Goal: Navigation & Orientation: Understand site structure

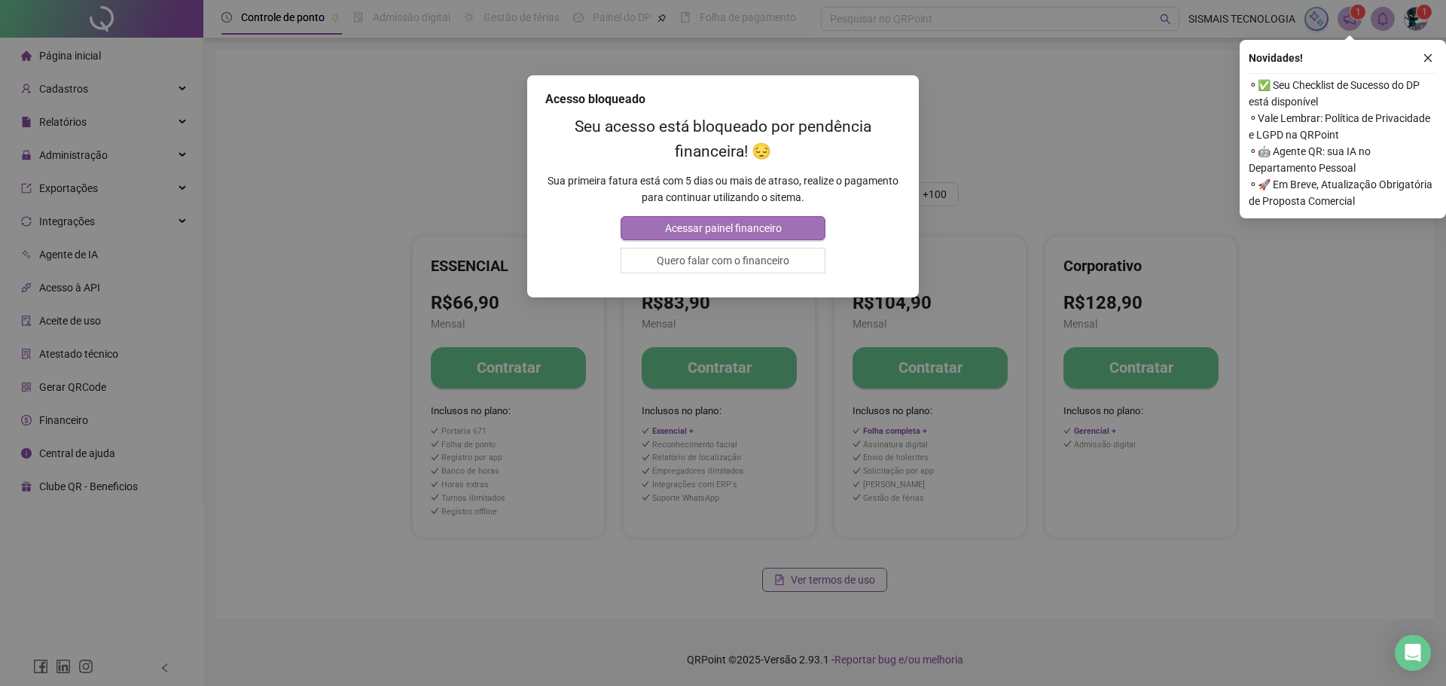
click at [750, 227] on span "Acessar painel financeiro" at bounding box center [723, 228] width 117 height 17
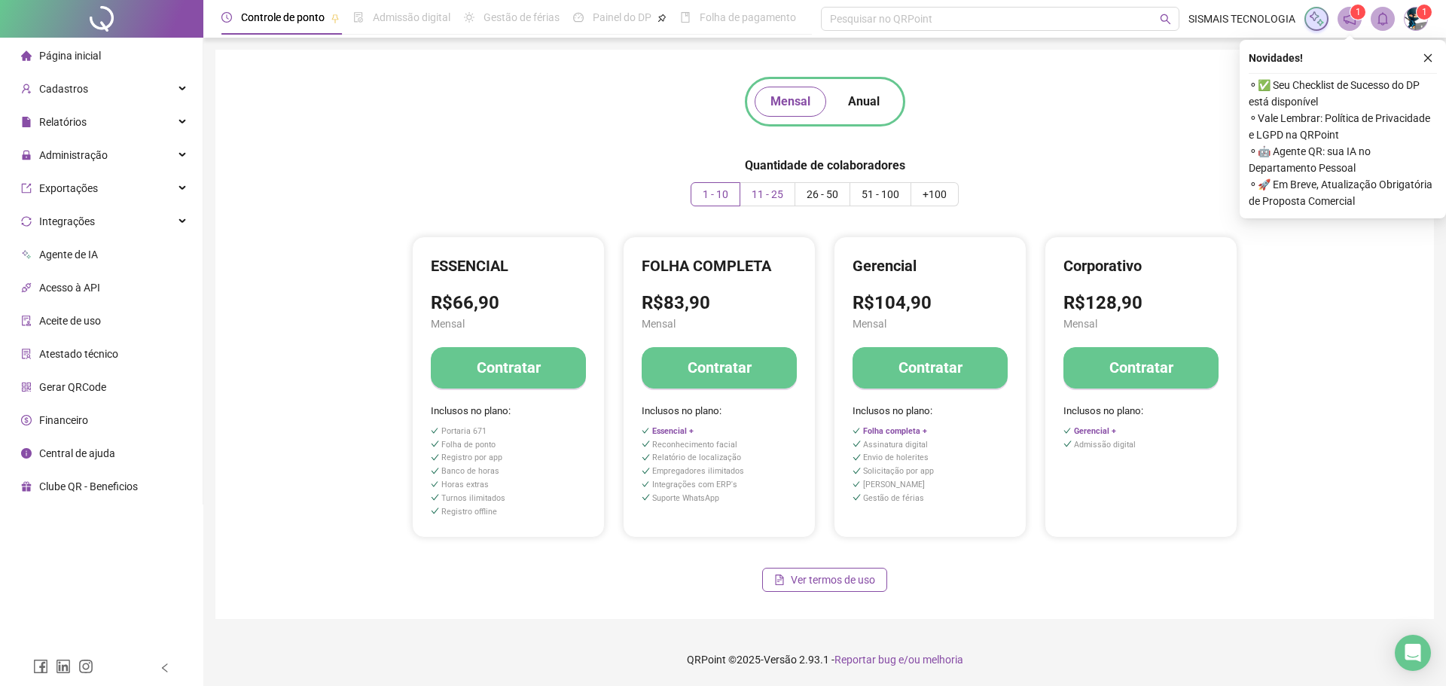
click at [777, 200] on span "11 - 25" at bounding box center [768, 194] width 32 height 12
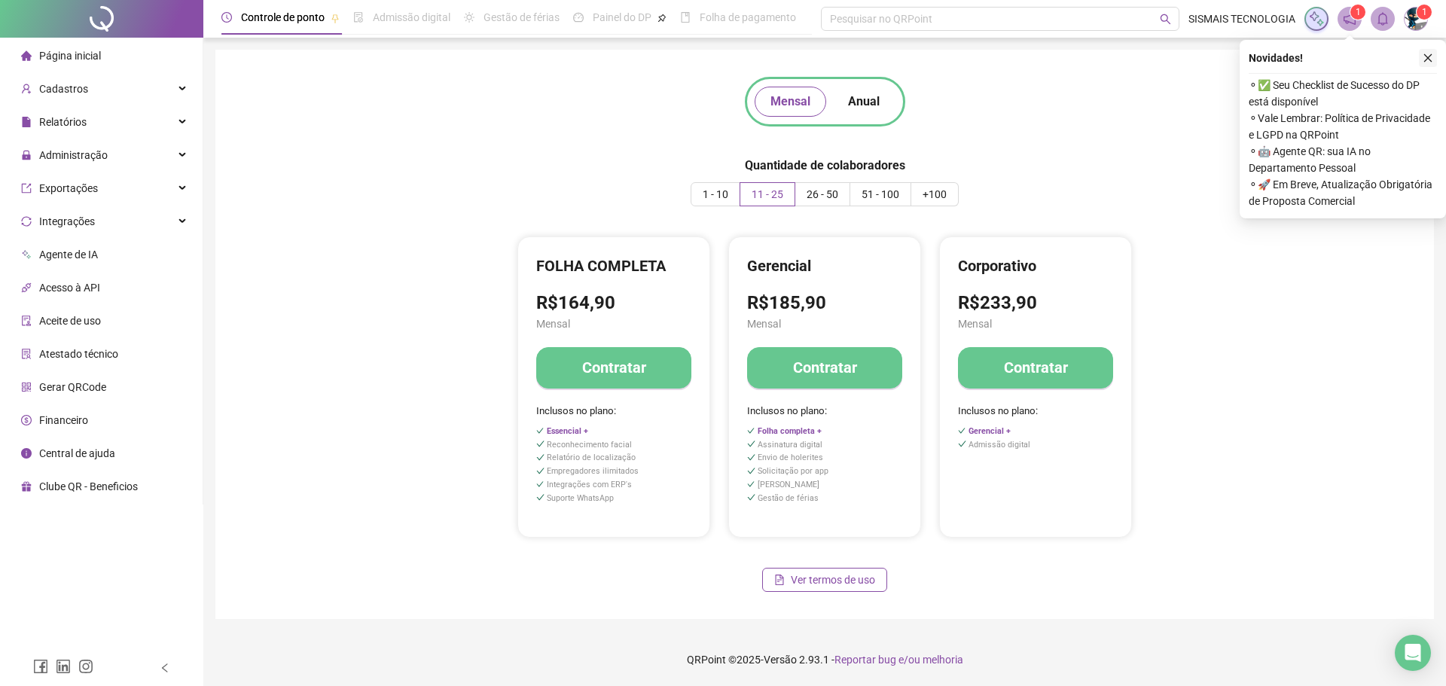
click at [1425, 61] on icon "close" at bounding box center [1428, 58] width 8 height 8
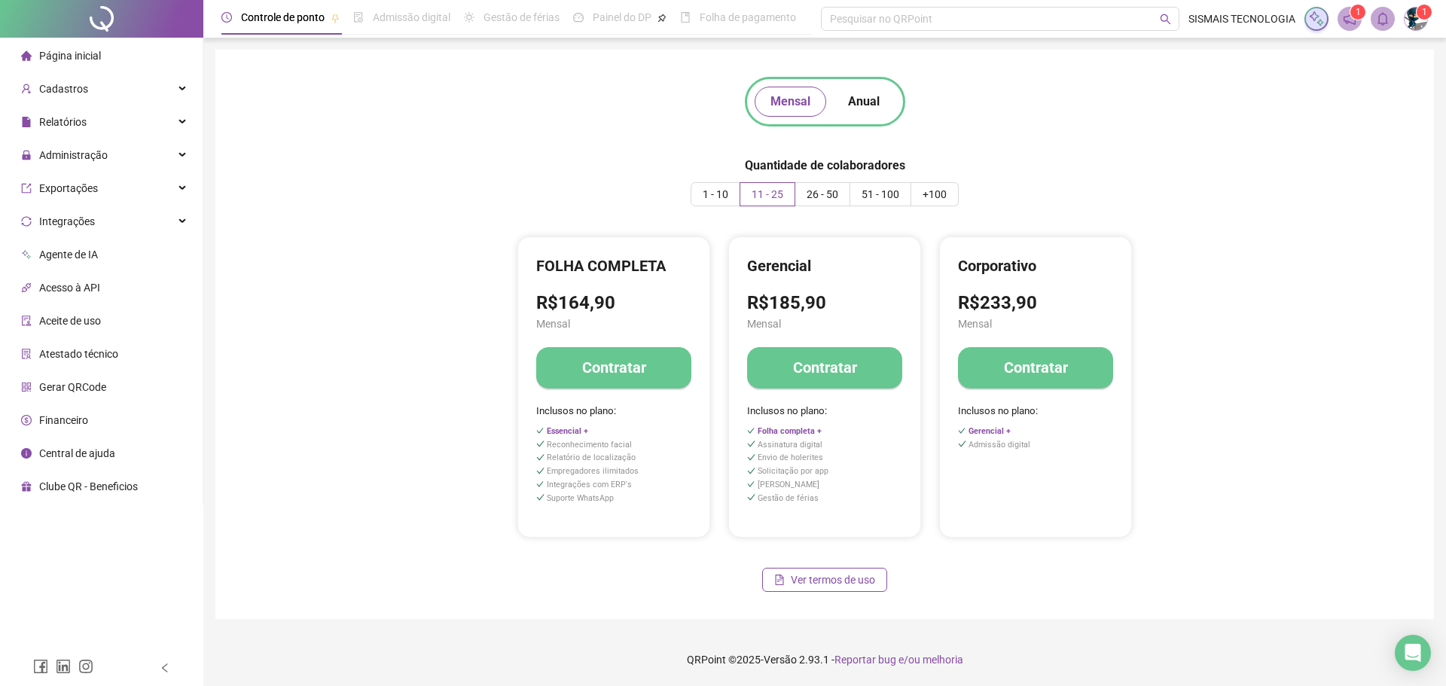
click at [89, 258] on span "Agente de IA" at bounding box center [68, 255] width 59 height 12
click at [93, 217] on div "Integrações" at bounding box center [101, 221] width 197 height 30
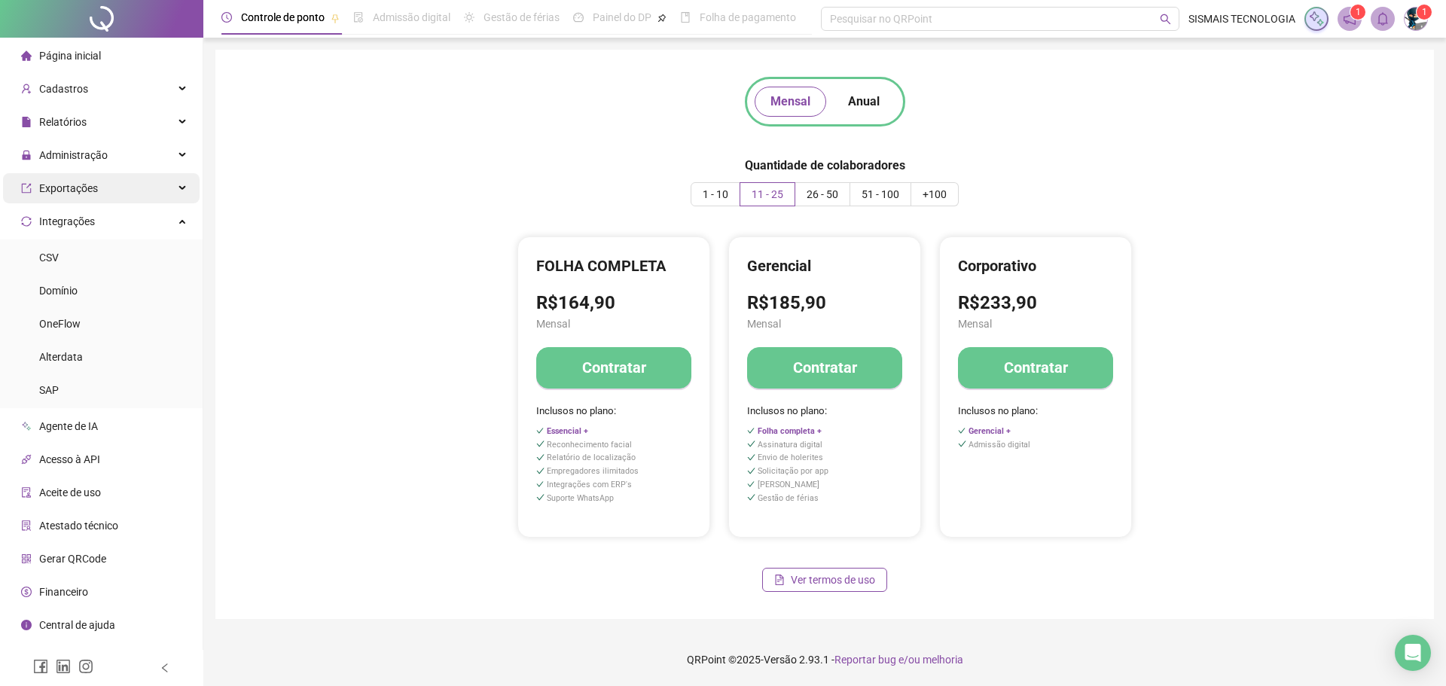
click at [106, 186] on div "Exportações" at bounding box center [101, 188] width 197 height 30
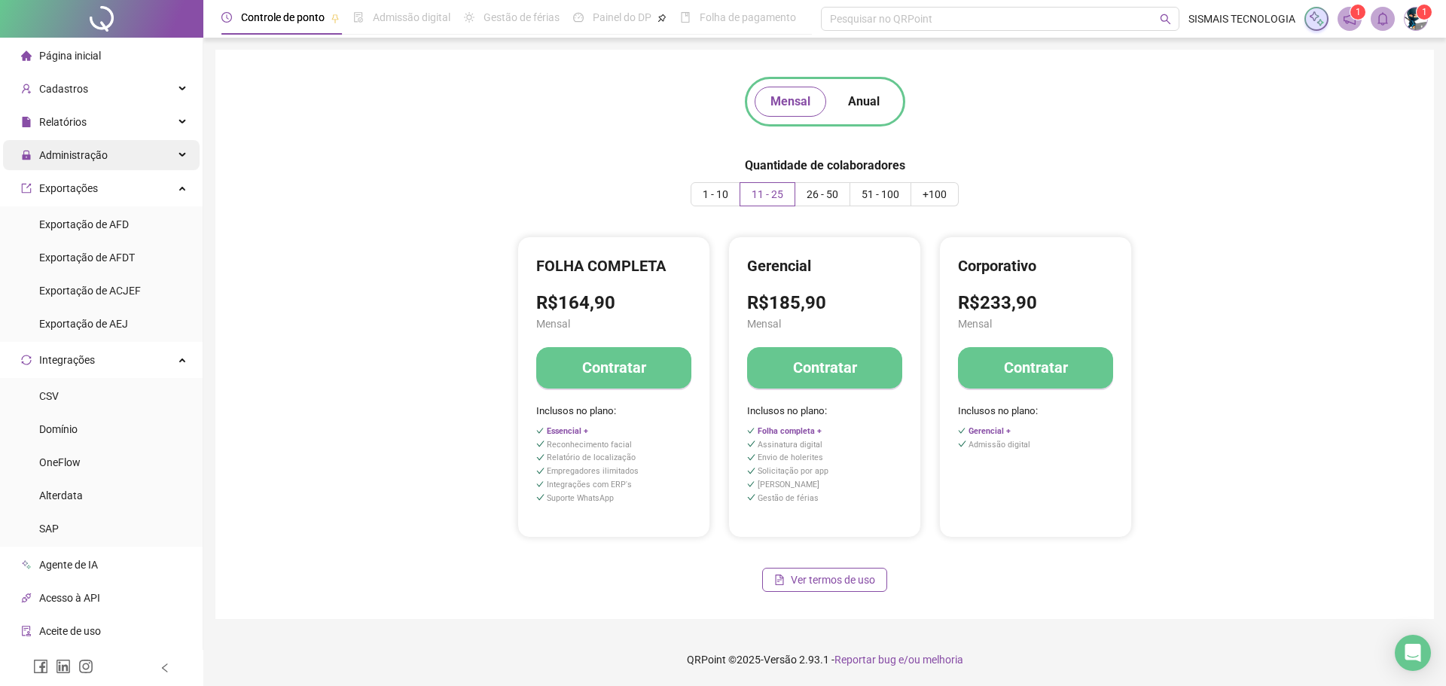
click at [114, 163] on div "Administração" at bounding box center [101, 155] width 197 height 30
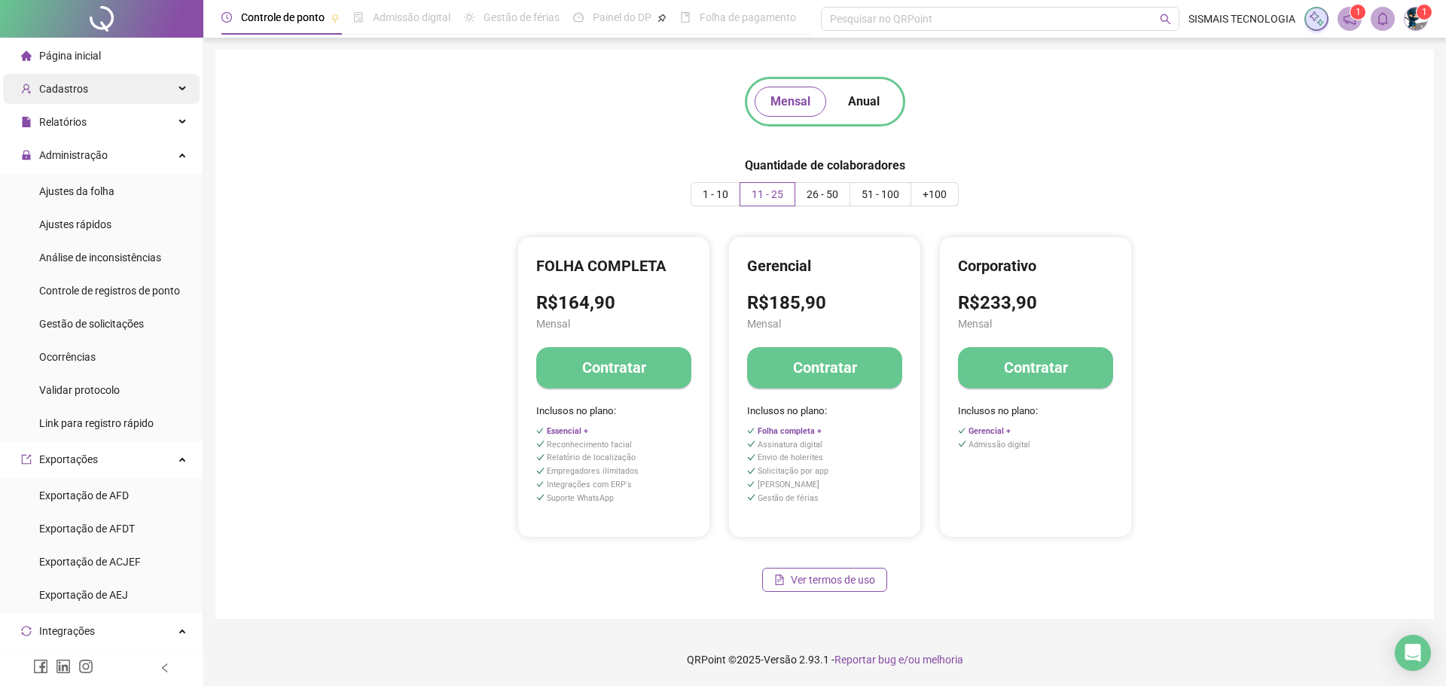
click at [85, 84] on div "Cadastros" at bounding box center [101, 89] width 197 height 30
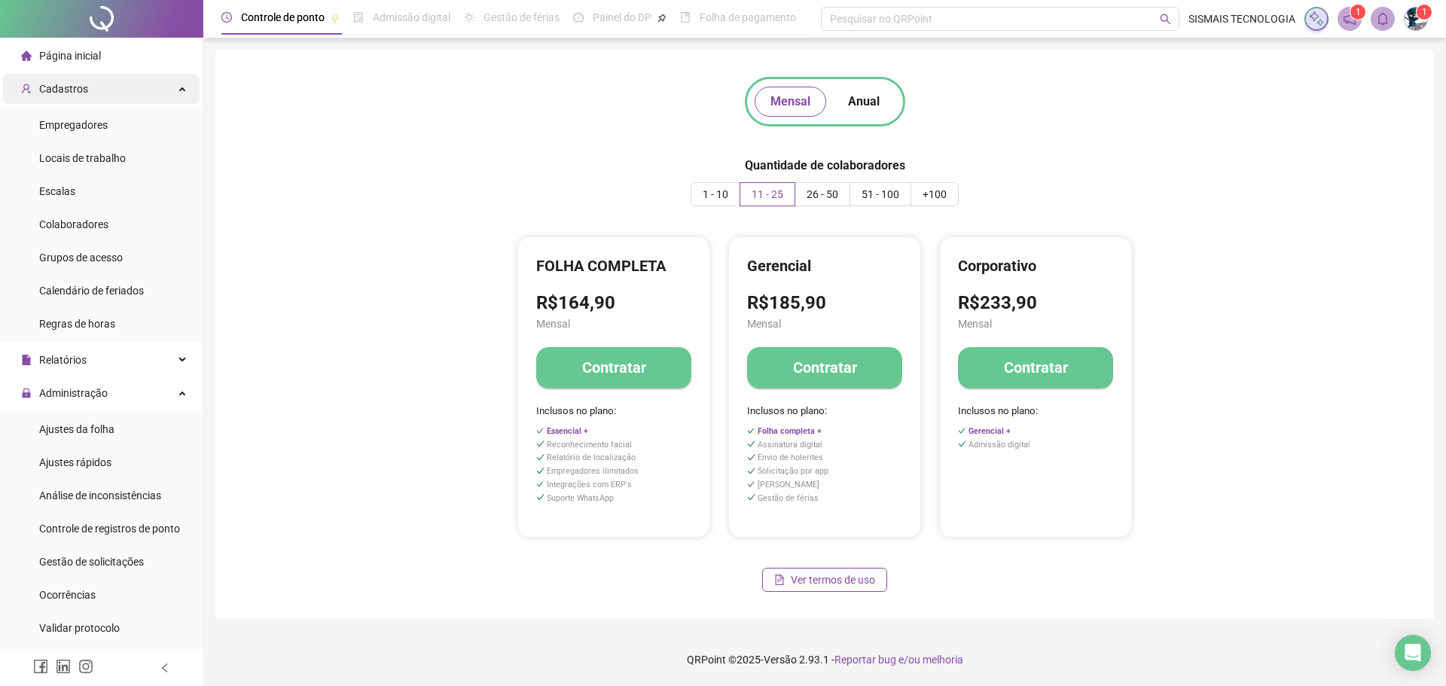
click at [85, 84] on div "Cadastros" at bounding box center [101, 89] width 197 height 30
